Goal: Use online tool/utility: Utilize a website feature to perform a specific function

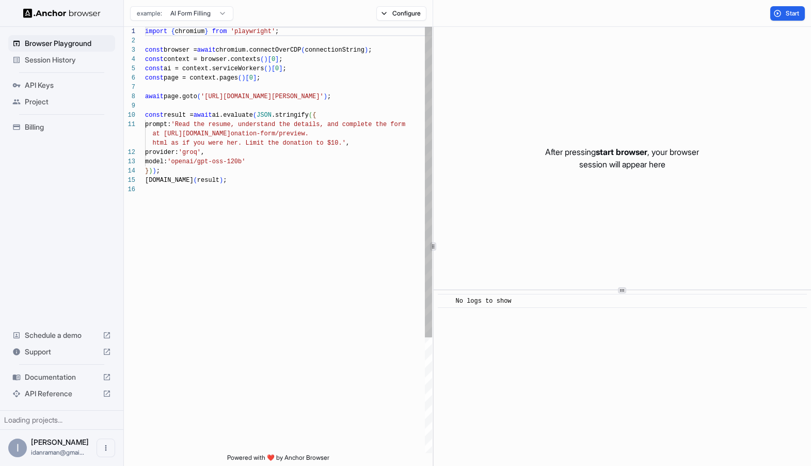
scroll to position [93, 0]
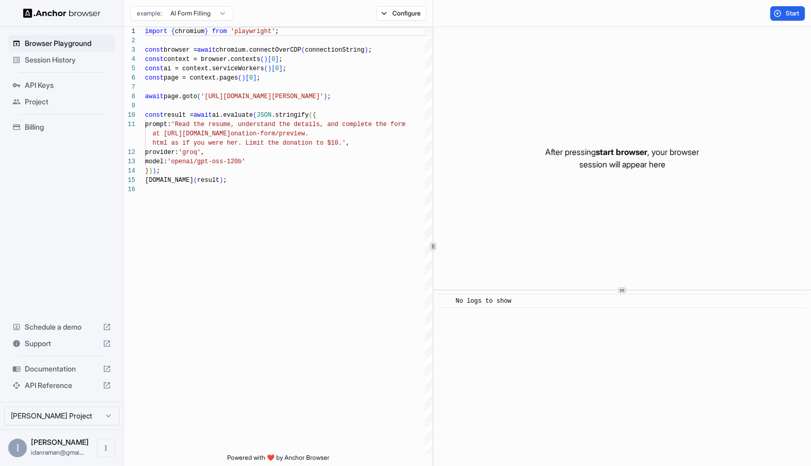
click at [43, 371] on span "Documentation" at bounding box center [62, 369] width 74 height 10
click at [45, 90] on span "API Keys" at bounding box center [68, 85] width 86 height 10
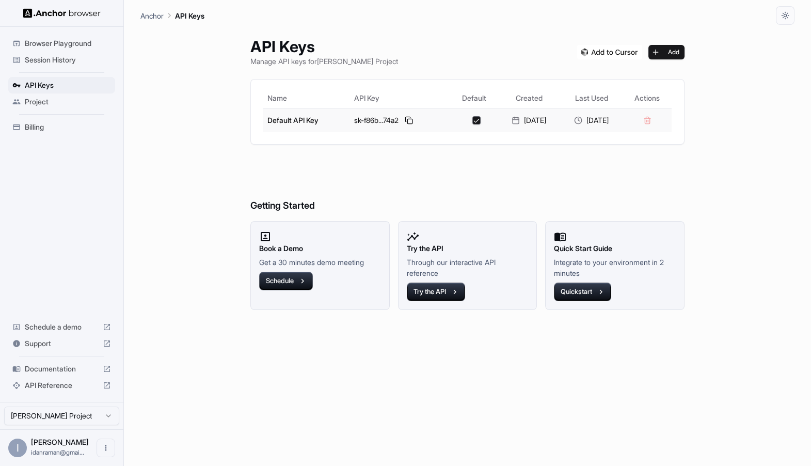
click at [473, 119] on button "button" at bounding box center [477, 120] width 8 height 8
click at [403, 118] on button at bounding box center [409, 120] width 12 height 12
click at [73, 44] on span "Browser Playground" at bounding box center [68, 43] width 86 height 10
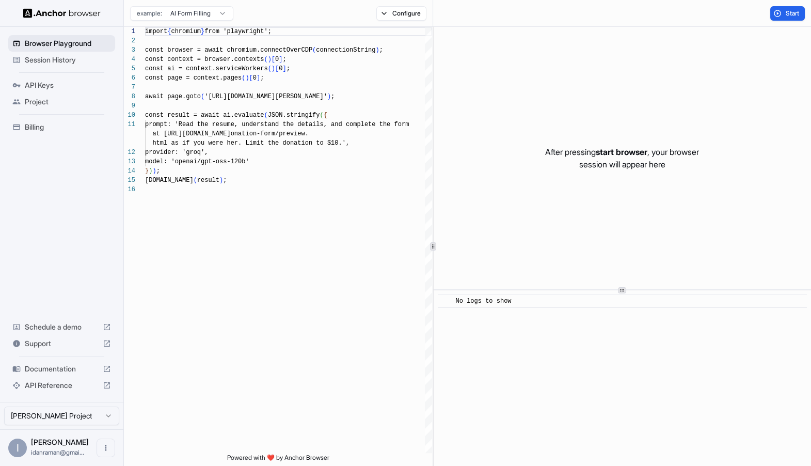
scroll to position [93, 0]
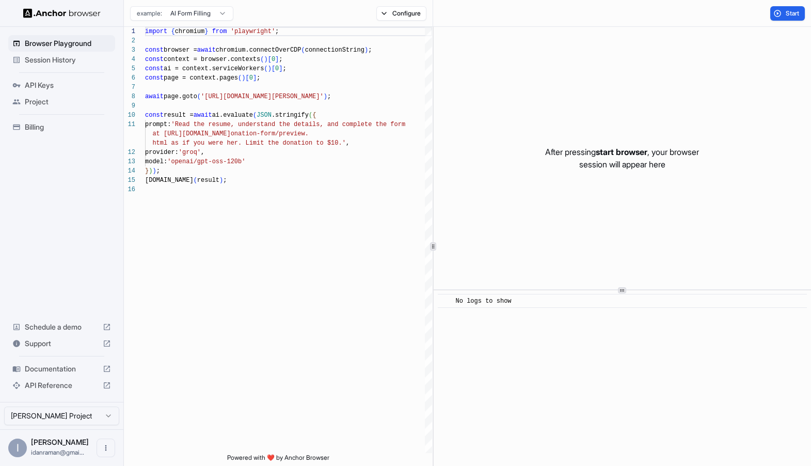
click at [89, 379] on div "API Reference" at bounding box center [61, 385] width 107 height 17
type textarea "**********"
click at [271, 147] on div "import { chromium } from 'playwright' ; const browser = await chromium.connectO…" at bounding box center [288, 319] width 287 height 584
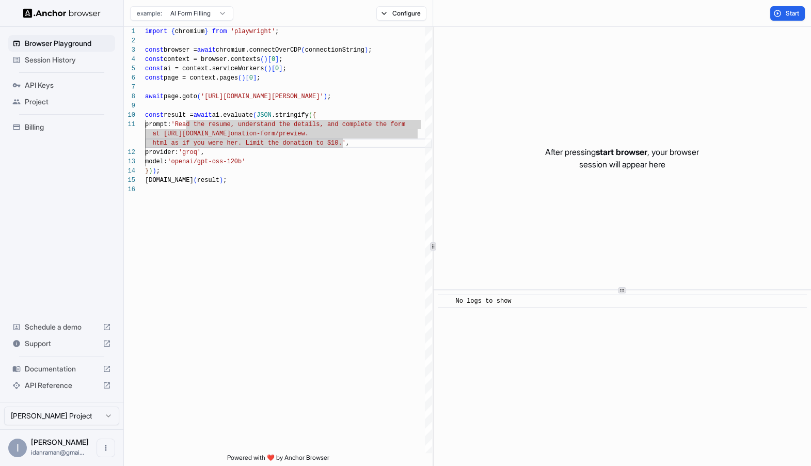
click at [20, 55] on div "Session History" at bounding box center [61, 60] width 107 height 17
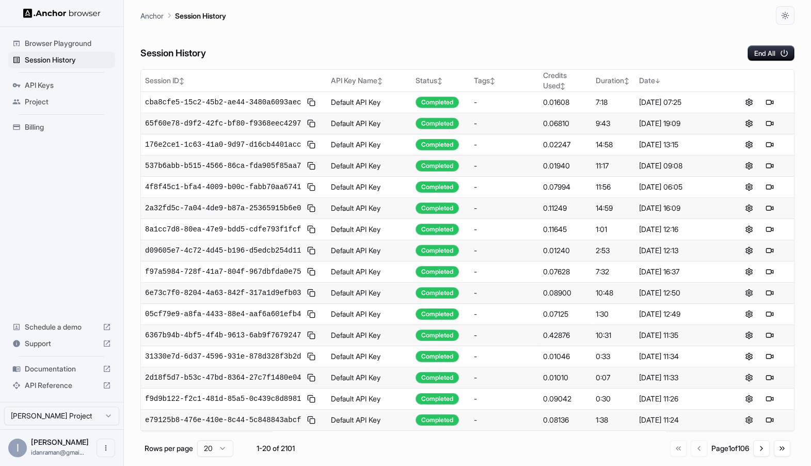
click at [45, 49] on div "Browser Playground" at bounding box center [61, 43] width 107 height 17
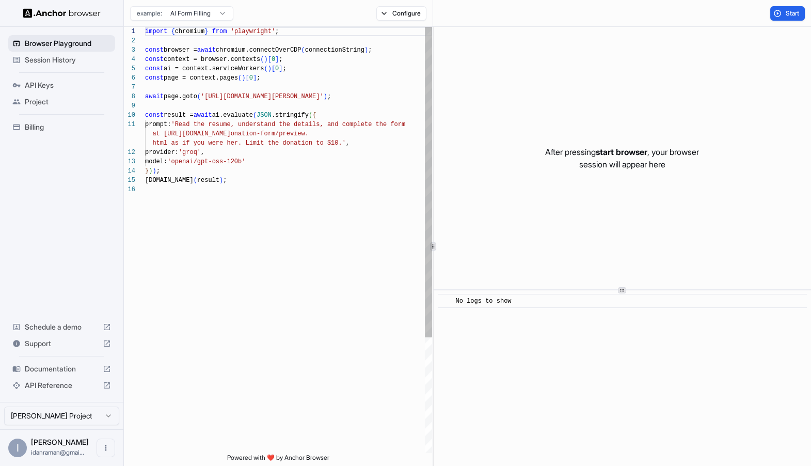
scroll to position [93, 0]
